Goal: Task Accomplishment & Management: Manage account settings

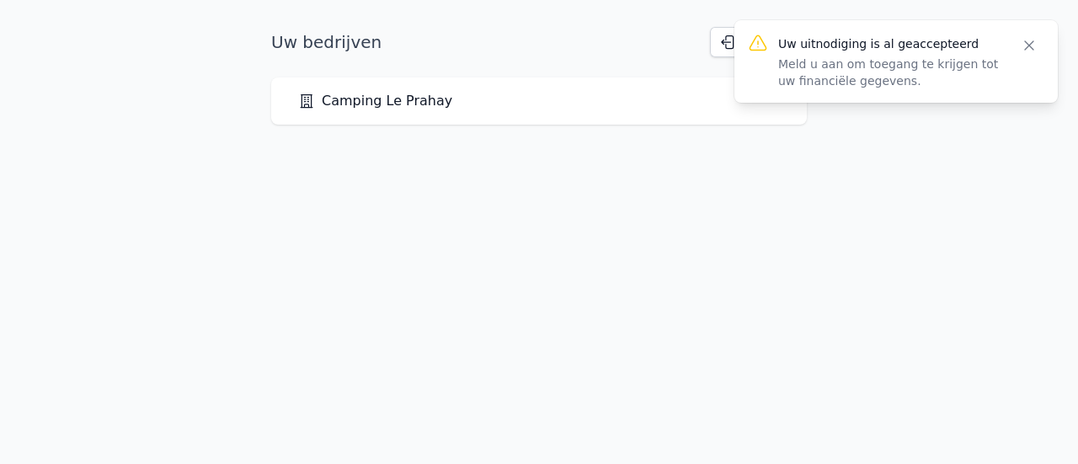
click at [1027, 41] on icon "button" at bounding box center [1029, 45] width 17 height 17
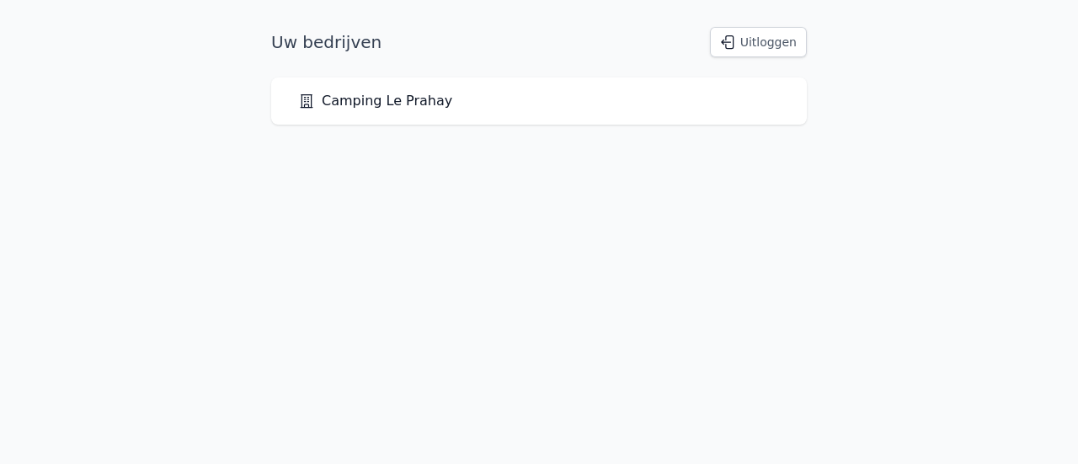
click at [405, 104] on font "Camping Le Prahay" at bounding box center [387, 101] width 131 height 16
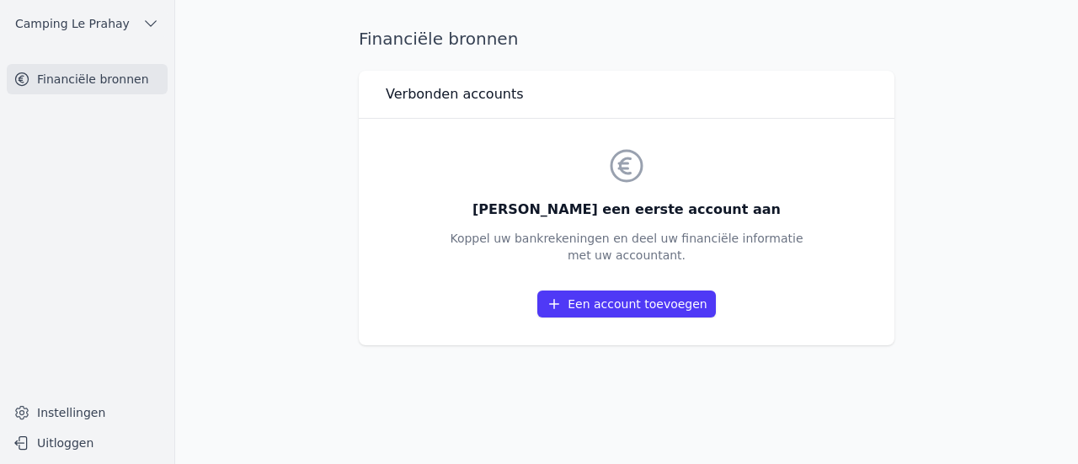
click at [620, 306] on font "Een account toevoegen" at bounding box center [638, 303] width 140 height 13
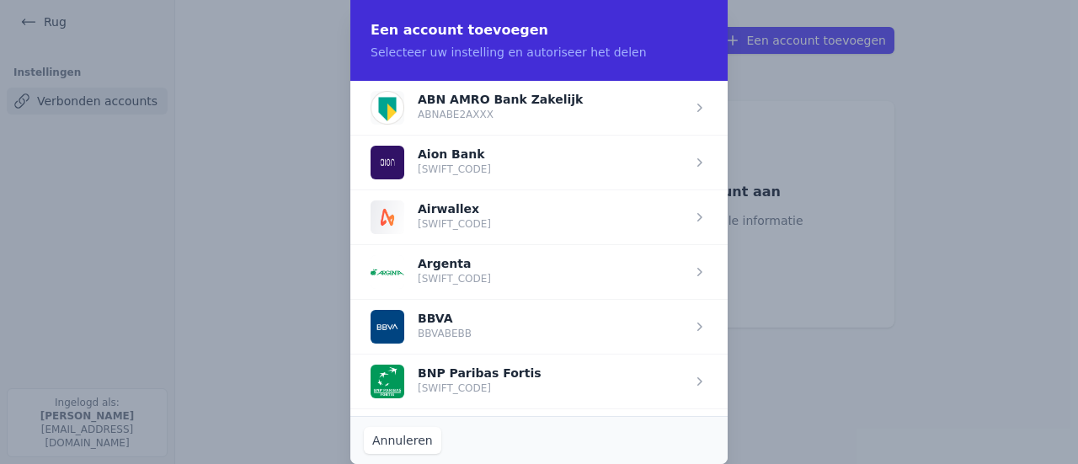
scroll to position [84, 0]
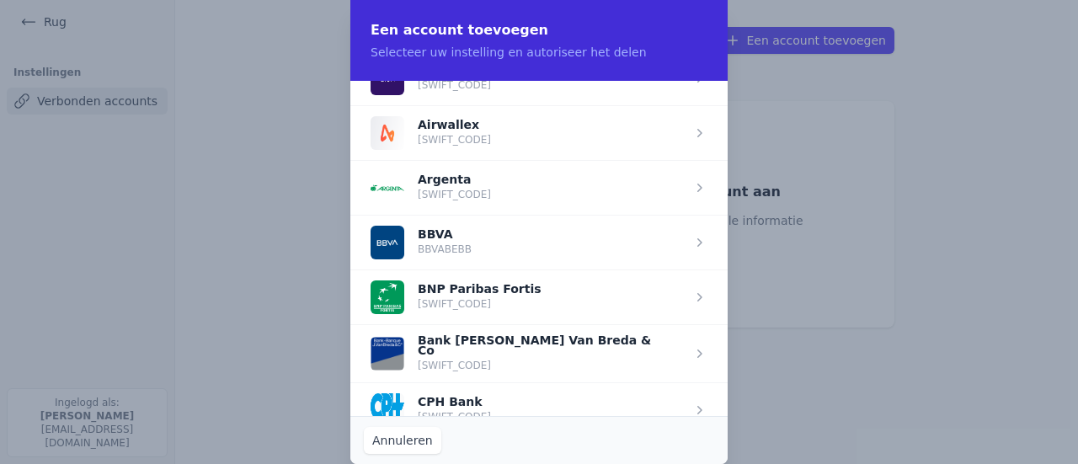
click at [691, 289] on span "button" at bounding box center [539, 297] width 377 height 55
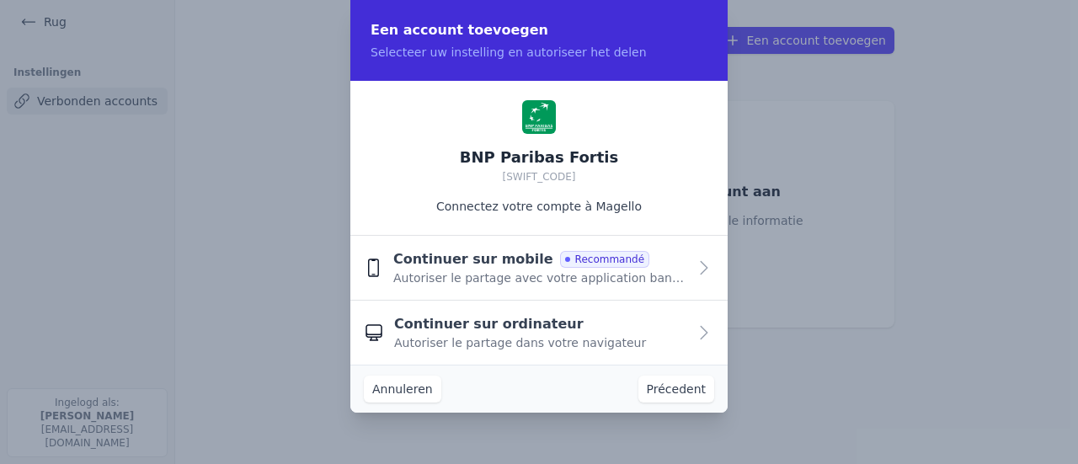
scroll to position [0, 0]
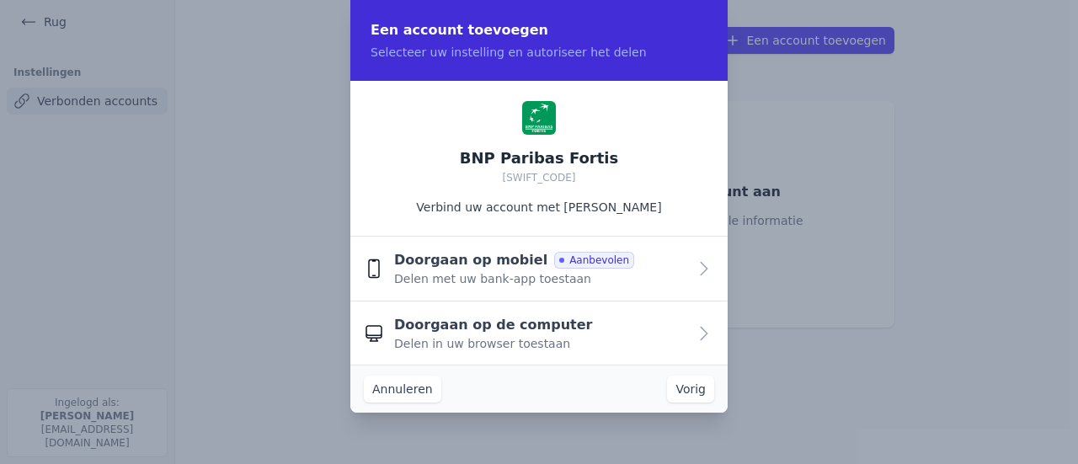
click at [583, 342] on div "Doorgaan op de computer Delen in uw browser toestaan" at bounding box center [540, 333] width 293 height 37
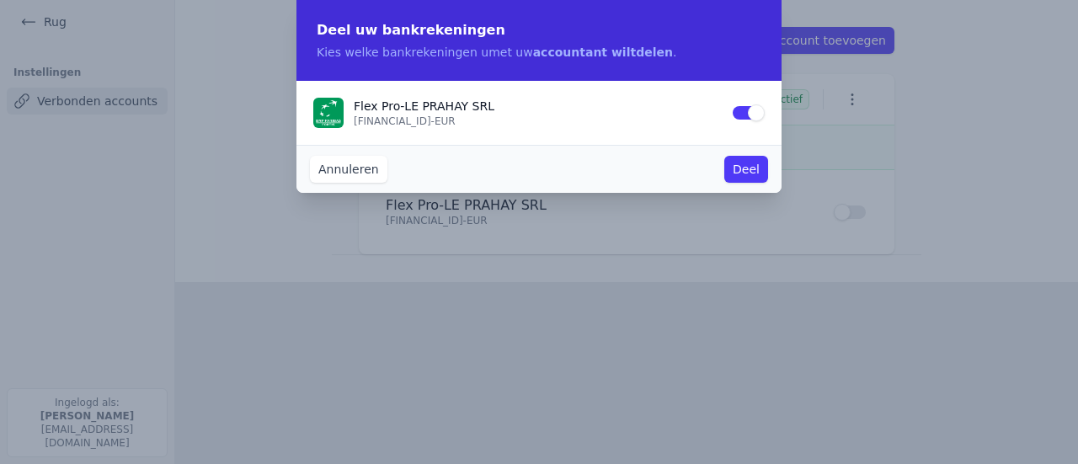
click at [748, 170] on font "Deel" at bounding box center [746, 169] width 27 height 13
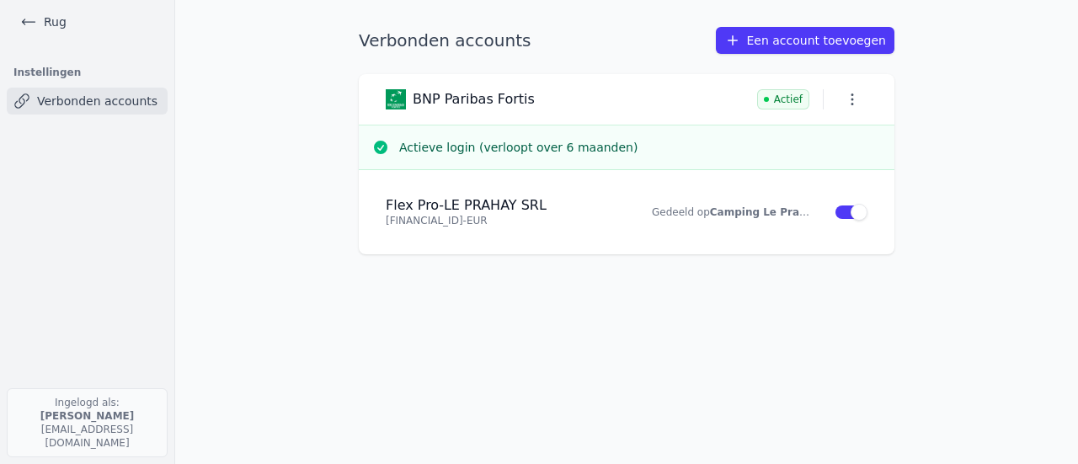
click at [958, 99] on main "Verbonden accounts Een account toevoegen BNP Paribas Fortis Actief Actieve logi…" at bounding box center [539, 232] width 1078 height 464
